Goal: Task Accomplishment & Management: Use online tool/utility

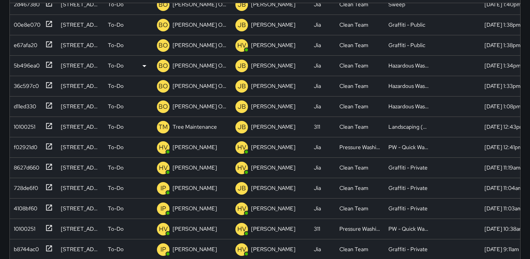
scroll to position [470, 0]
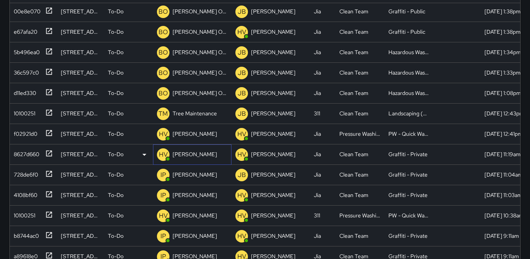
click at [160, 155] on p "HV" at bounding box center [163, 154] width 9 height 9
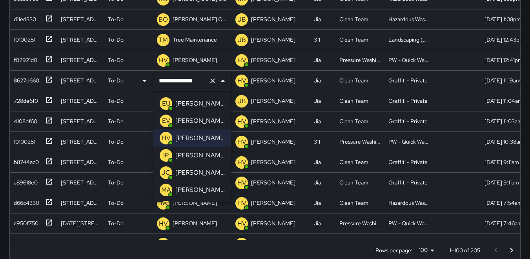
scroll to position [204, 0]
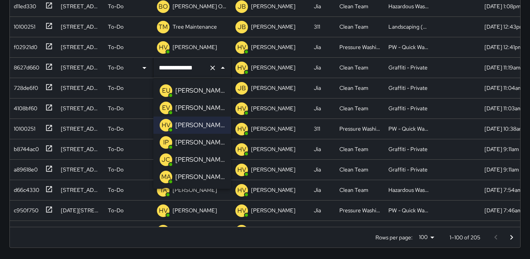
click at [171, 248] on div "To-Do (205) Skipped (99+) Completed (99+) ID Location Status Assigned To Assign…" at bounding box center [264, 61] width 511 height 395
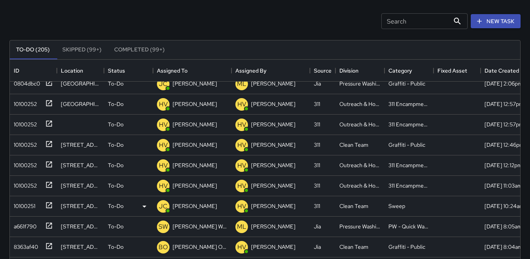
scroll to position [196, 0]
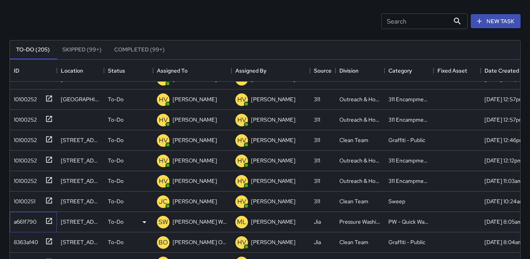
click at [30, 223] on div "a661f790" at bounding box center [24, 219] width 26 height 11
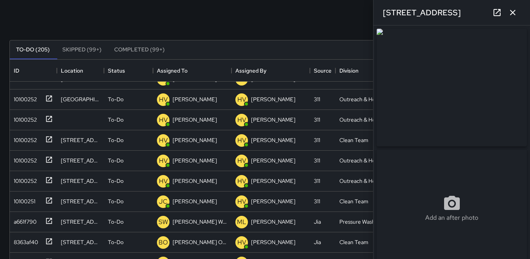
click at [514, 11] on icon "button" at bounding box center [512, 12] width 5 height 5
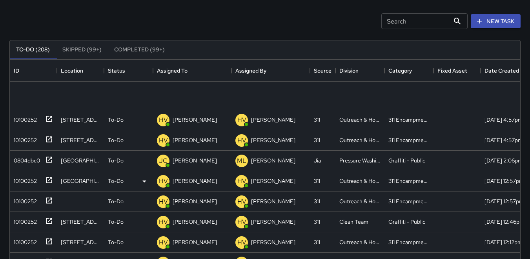
scroll to position [257, 0]
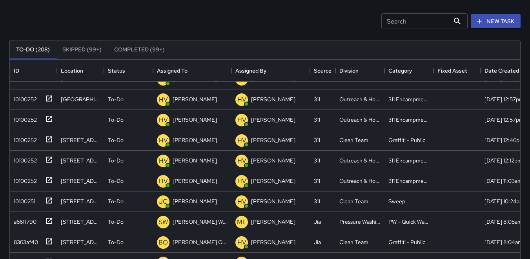
click at [384, 21] on input "Search" at bounding box center [415, 21] width 68 height 16
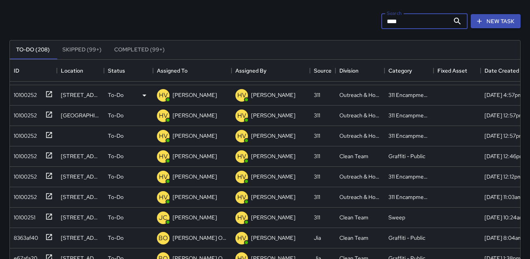
scroll to position [157, 0]
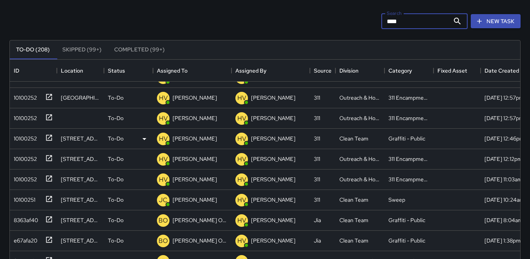
type input "****"
click at [34, 139] on div "10100252" at bounding box center [24, 136] width 26 height 11
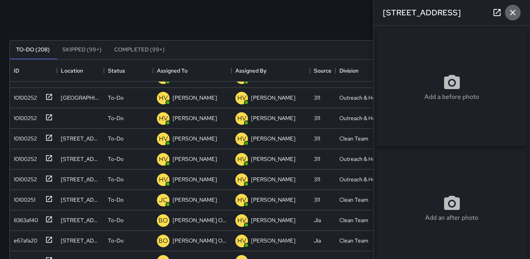
click at [513, 12] on icon "button" at bounding box center [512, 12] width 5 height 5
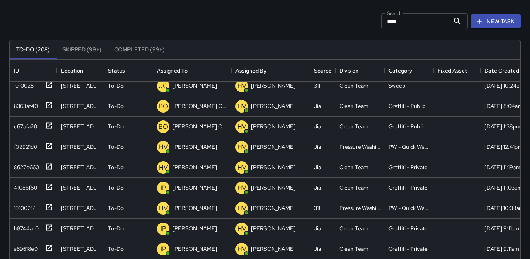
scroll to position [274, 0]
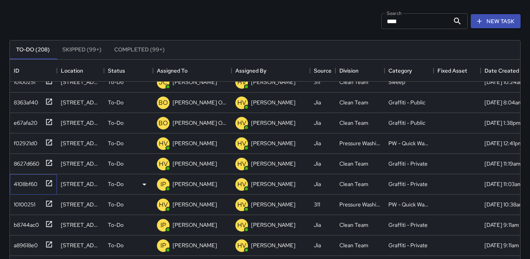
click at [22, 179] on div "4108bf60" at bounding box center [24, 182] width 27 height 11
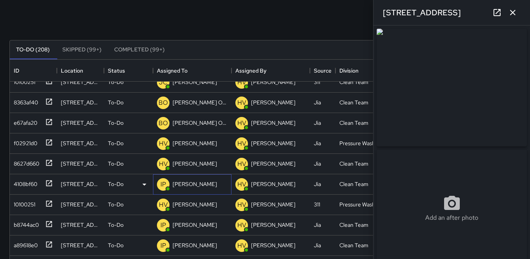
click at [163, 184] on p "IP" at bounding box center [162, 184] width 5 height 9
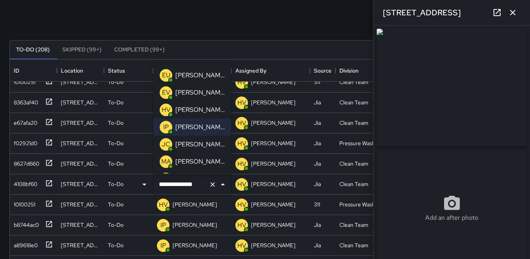
click at [161, 74] on div "EU" at bounding box center [166, 75] width 13 height 13
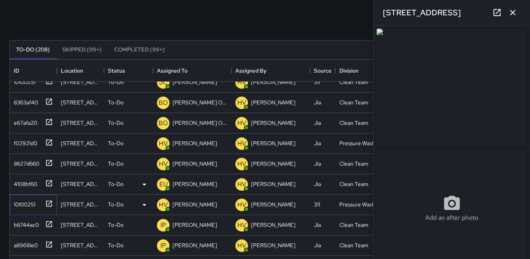
click at [27, 203] on div "10100251" at bounding box center [23, 202] width 25 height 11
type input "**********"
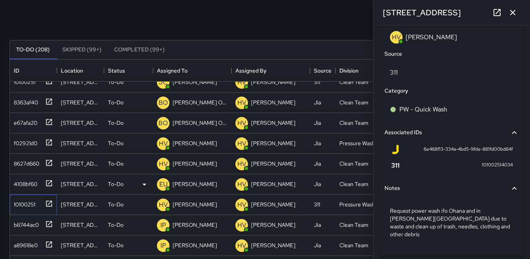
scroll to position [470, 0]
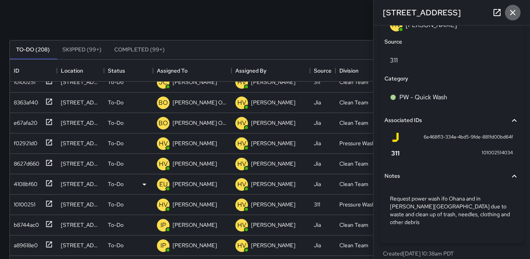
click at [510, 14] on icon "button" at bounding box center [512, 12] width 9 height 9
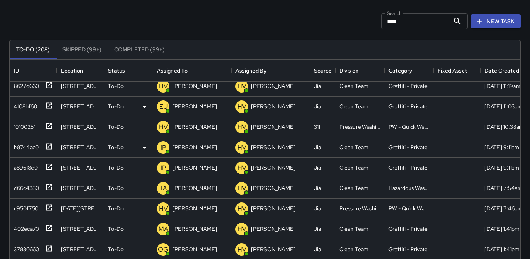
scroll to position [353, 0]
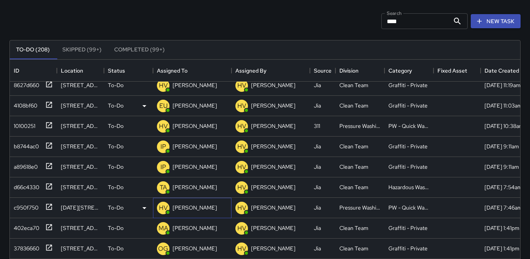
click at [158, 207] on div "HV" at bounding box center [163, 208] width 13 height 13
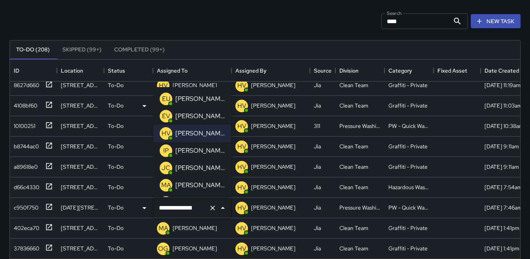
click at [165, 166] on p "JC" at bounding box center [166, 167] width 9 height 9
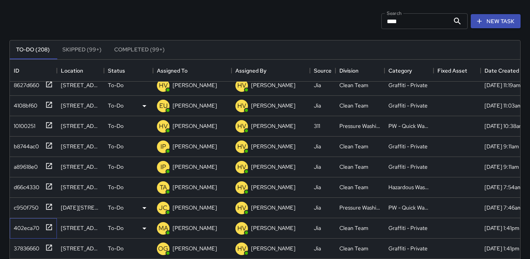
click at [24, 229] on div "402eca70" at bounding box center [25, 226] width 29 height 11
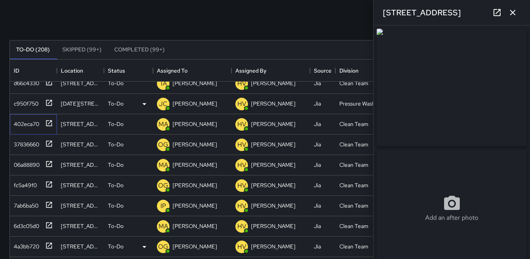
scroll to position [470, 0]
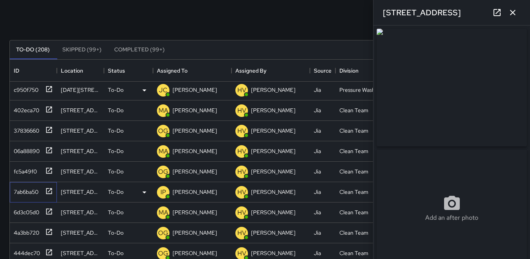
click at [22, 188] on div "7ab6ba50" at bounding box center [25, 190] width 28 height 11
click at [163, 194] on p "IP" at bounding box center [162, 191] width 5 height 9
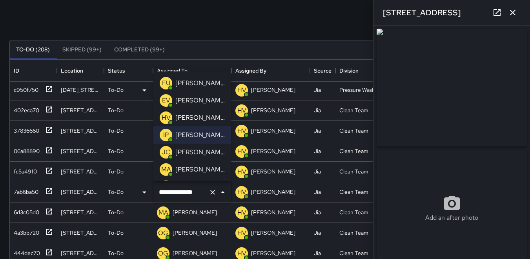
click at [167, 84] on p "EU" at bounding box center [166, 82] width 8 height 9
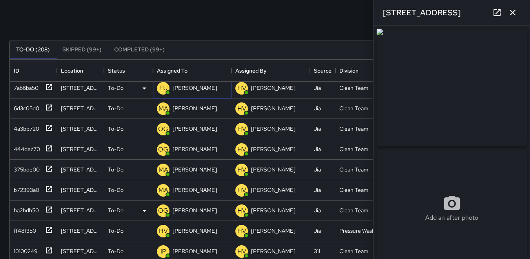
scroll to position [588, 0]
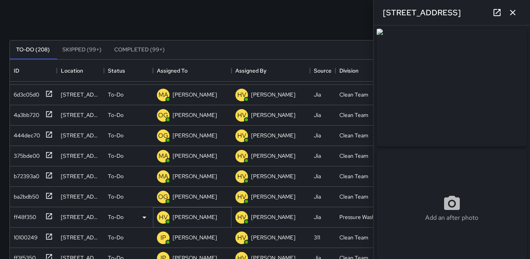
click at [163, 220] on p "HV" at bounding box center [163, 216] width 9 height 9
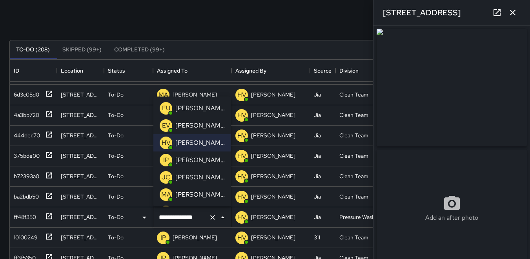
click at [164, 176] on p "JC" at bounding box center [166, 177] width 9 height 9
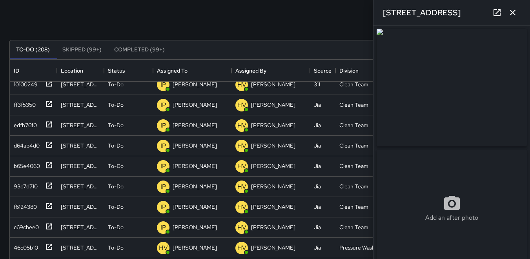
scroll to position [745, 0]
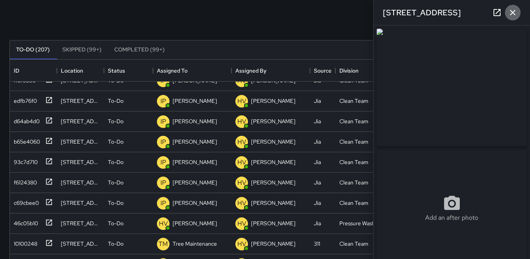
click at [514, 11] on icon "button" at bounding box center [512, 12] width 5 height 5
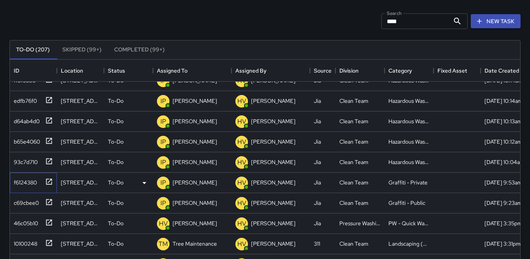
click at [25, 180] on div "f6124380" at bounding box center [24, 180] width 26 height 11
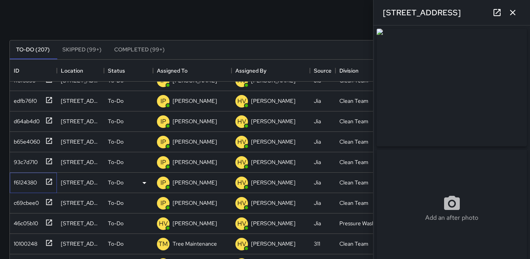
type input "**********"
click at [164, 184] on p "IP" at bounding box center [162, 182] width 5 height 9
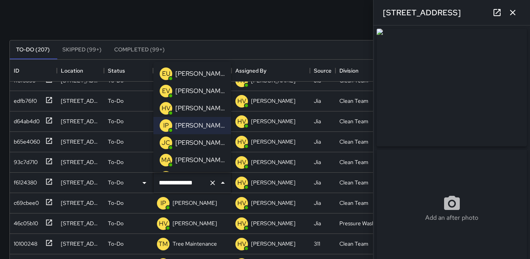
click at [167, 71] on p "EU" at bounding box center [166, 73] width 8 height 9
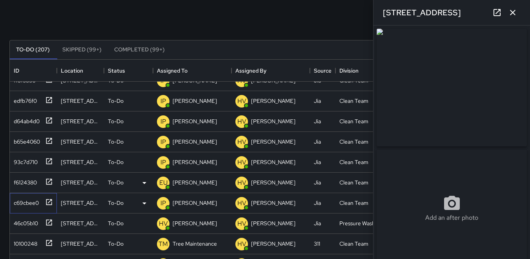
click at [33, 202] on div "c69cbee0" at bounding box center [25, 201] width 28 height 11
type input "**********"
click at [162, 202] on p "IP" at bounding box center [162, 202] width 5 height 9
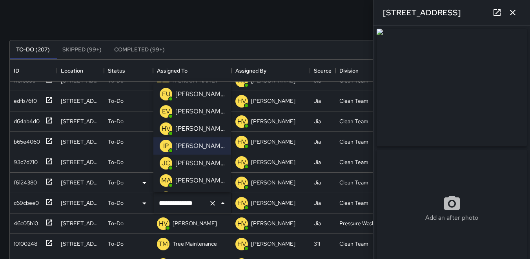
click at [165, 93] on p "EU" at bounding box center [166, 93] width 8 height 9
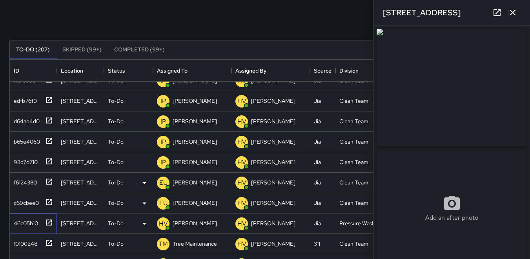
click at [24, 222] on div "46c05b10" at bounding box center [24, 221] width 27 height 11
type input "**********"
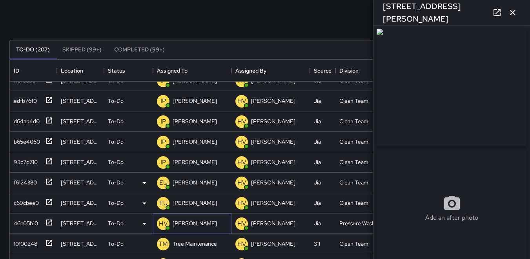
click at [163, 222] on p "HV" at bounding box center [163, 223] width 9 height 9
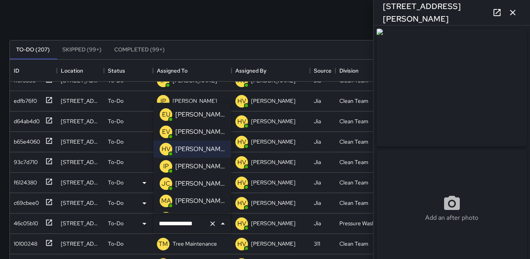
click at [167, 186] on p "JC" at bounding box center [166, 183] width 9 height 9
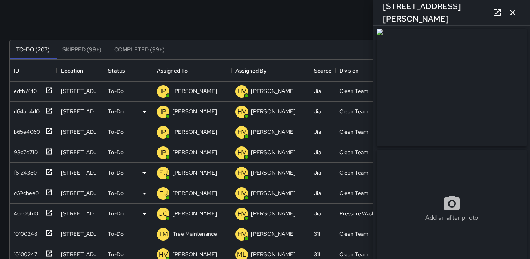
scroll to position [784, 0]
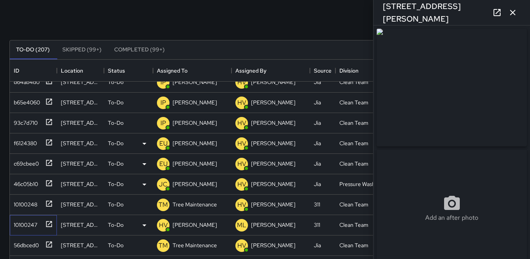
click at [21, 220] on div "10100247" at bounding box center [24, 223] width 27 height 11
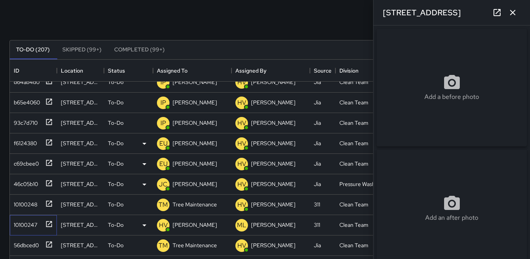
type input "**********"
click at [160, 222] on p "HV" at bounding box center [163, 224] width 9 height 9
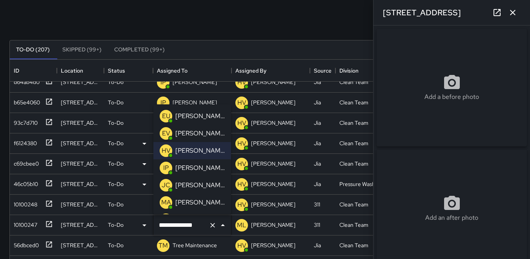
click at [164, 185] on p "JC" at bounding box center [166, 184] width 9 height 9
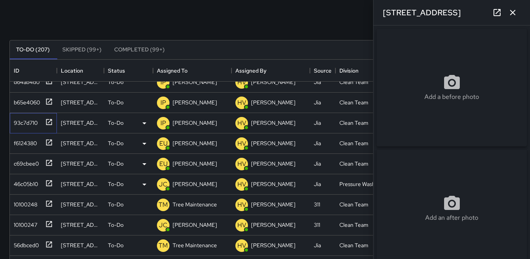
click at [23, 126] on div "93c7d710" at bounding box center [24, 121] width 27 height 11
type input "**********"
click at [163, 123] on p "IP" at bounding box center [162, 122] width 5 height 9
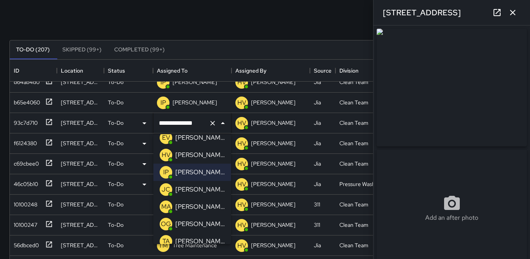
scroll to position [39, 0]
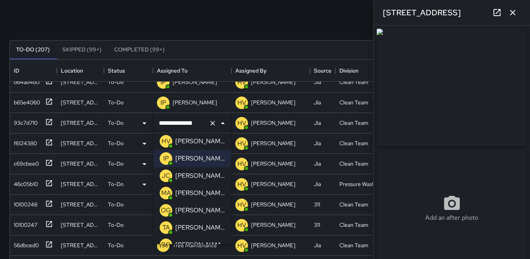
click at [167, 207] on p "OG" at bounding box center [166, 209] width 10 height 9
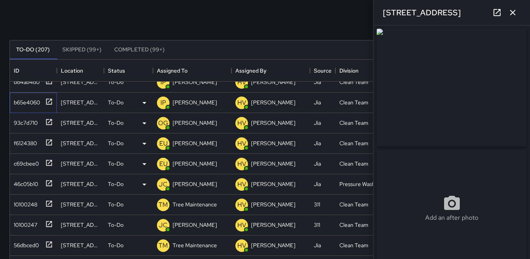
click at [27, 102] on div "b65e4060" at bounding box center [25, 100] width 29 height 11
type input "**********"
click at [513, 16] on icon "button" at bounding box center [512, 12] width 9 height 9
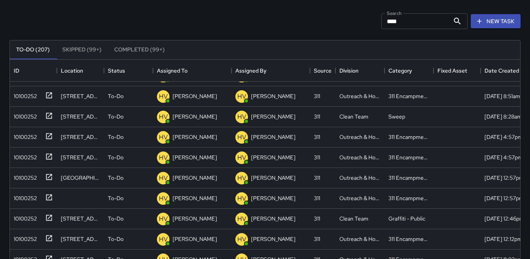
scroll to position [0, 0]
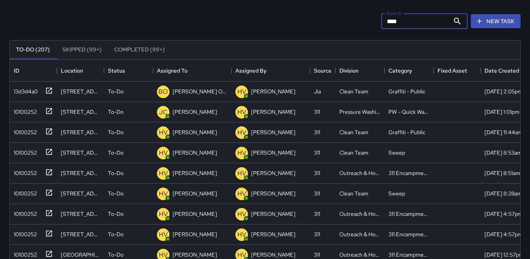
click at [410, 24] on input "****" at bounding box center [415, 21] width 68 height 16
type input "*"
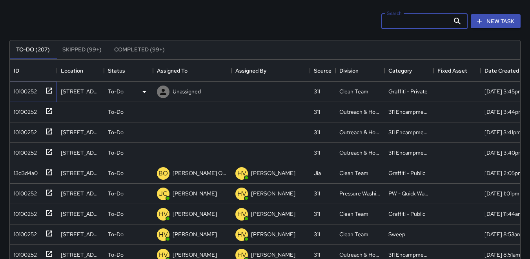
click at [27, 85] on div "10100252" at bounding box center [24, 89] width 26 height 11
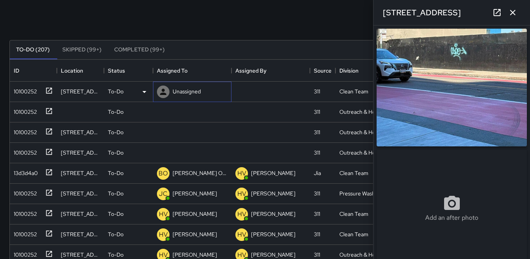
click at [162, 90] on icon at bounding box center [162, 91] width 9 height 9
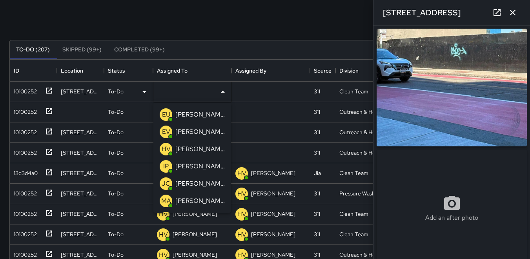
click at [168, 112] on p "EU" at bounding box center [166, 114] width 8 height 9
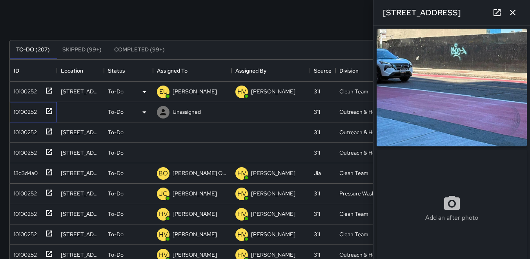
click at [29, 109] on div "10100252" at bounding box center [24, 110] width 26 height 11
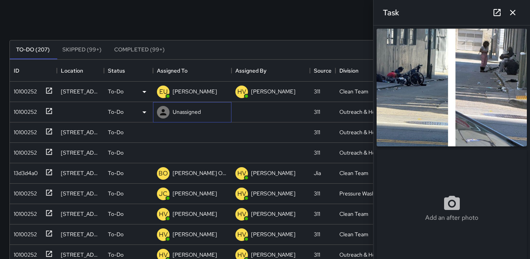
click at [163, 112] on icon at bounding box center [163, 112] width 6 height 6
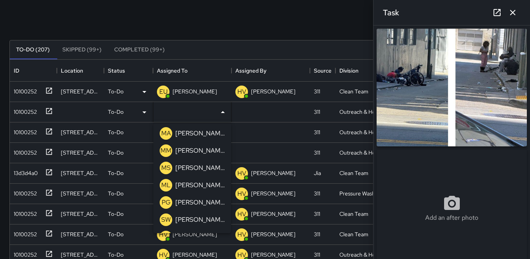
scroll to position [274, 0]
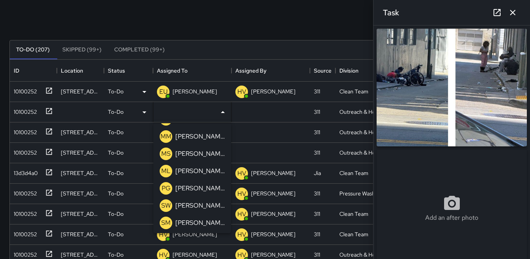
click at [163, 169] on p "ML" at bounding box center [165, 170] width 9 height 9
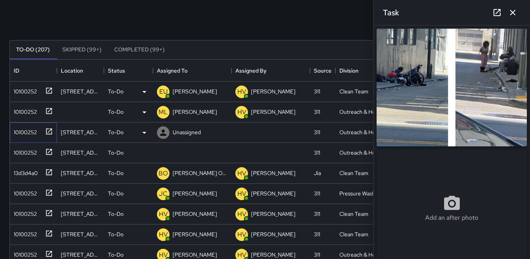
click at [29, 130] on div "10100252" at bounding box center [24, 130] width 26 height 11
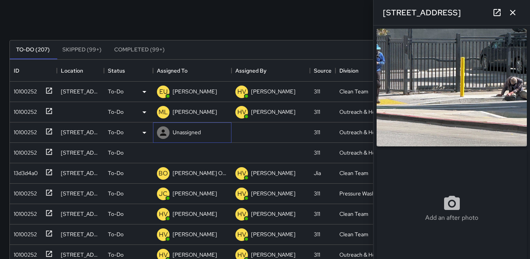
click at [158, 130] on icon at bounding box center [162, 132] width 9 height 9
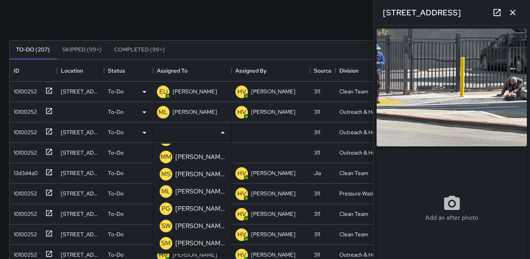
click at [167, 189] on p "ML" at bounding box center [165, 191] width 9 height 9
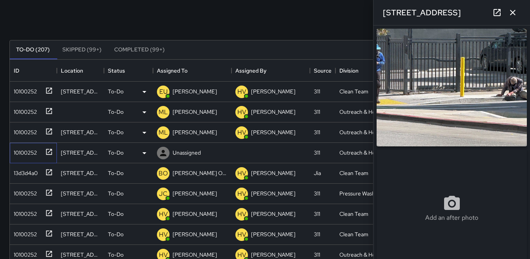
click at [35, 143] on div "10100252" at bounding box center [33, 153] width 47 height 20
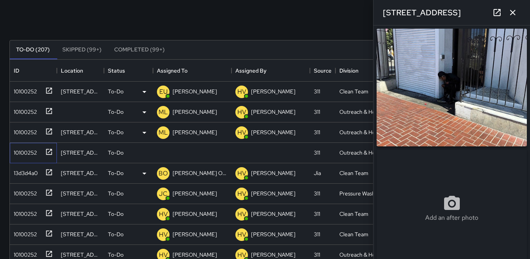
type input "**********"
click at [162, 151] on icon at bounding box center [163, 153] width 6 height 6
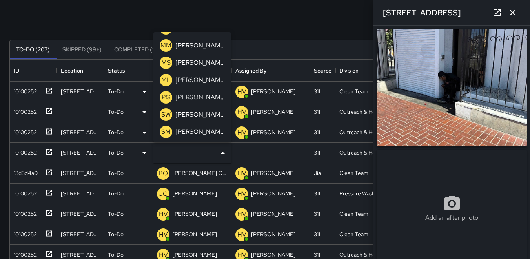
click at [164, 78] on p "ML" at bounding box center [165, 79] width 9 height 9
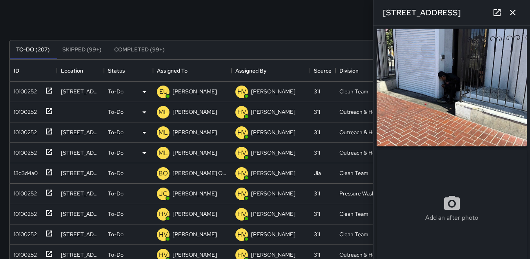
click at [515, 13] on icon "button" at bounding box center [512, 12] width 9 height 9
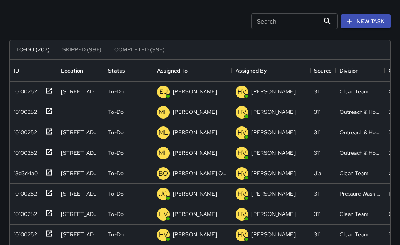
scroll to position [326, 374]
